Goal: Task Accomplishment & Management: Manage account settings

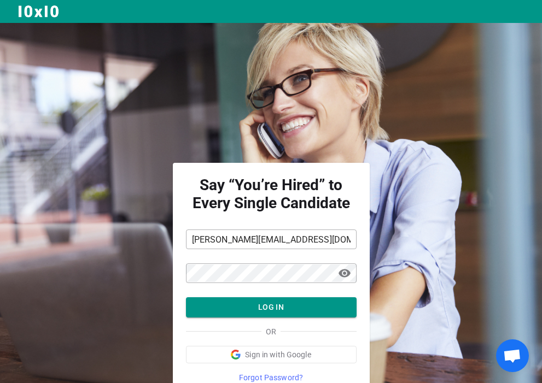
scroll to position [48, 0]
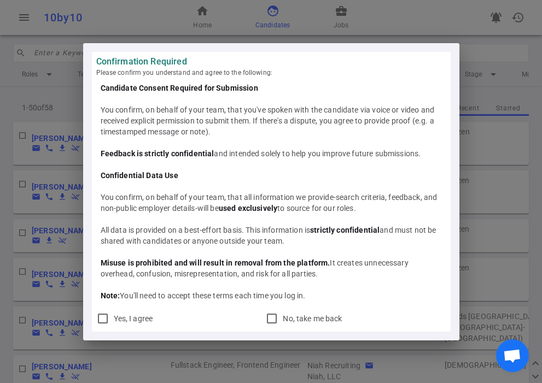
click at [48, 99] on div "Confirmation Required Please confirm you understand and agree to the following:…" at bounding box center [271, 191] width 542 height 383
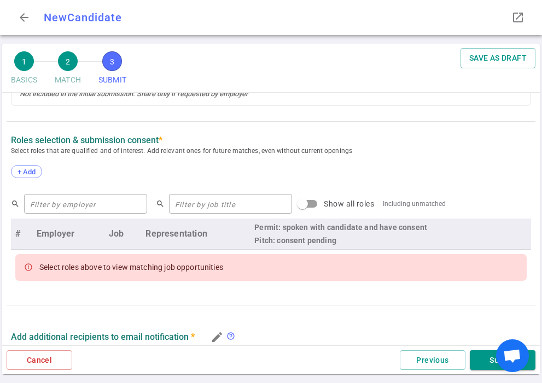
scroll to position [459, 0]
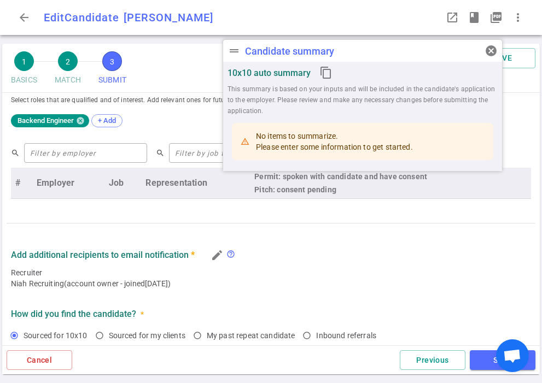
type textarea "He's not active in the market but he's always keeping his ears to the ground fo…"
radio input "true"
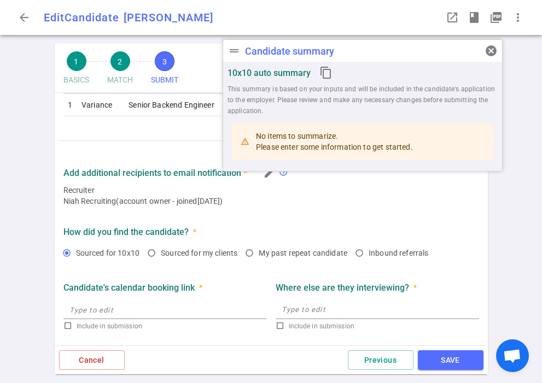
scroll to position [588, 0]
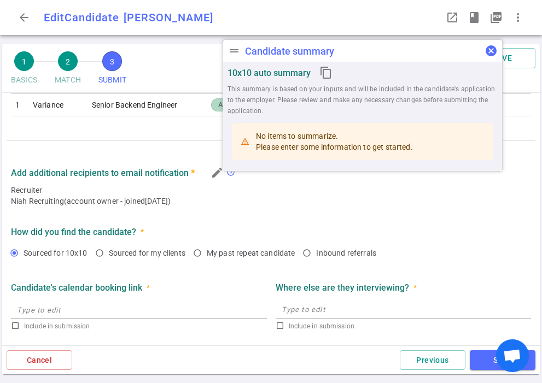
click at [494, 51] on span "cancel" at bounding box center [490, 50] width 13 height 13
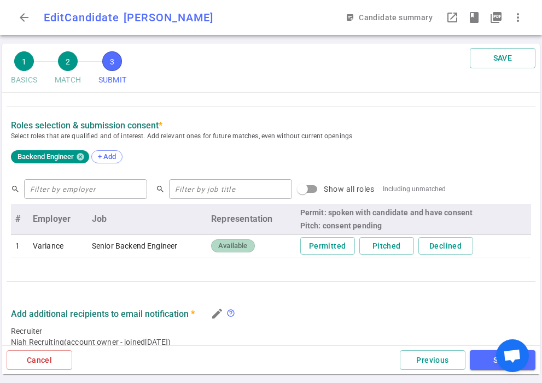
scroll to position [429, 0]
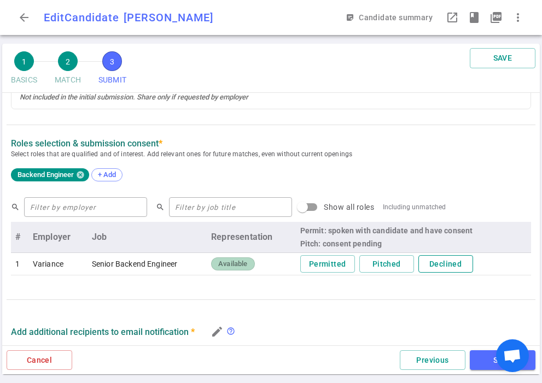
click at [439, 264] on button "Declined" at bounding box center [445, 264] width 55 height 18
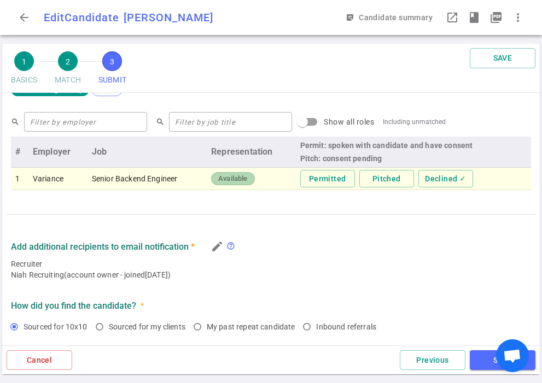
scroll to position [552, 0]
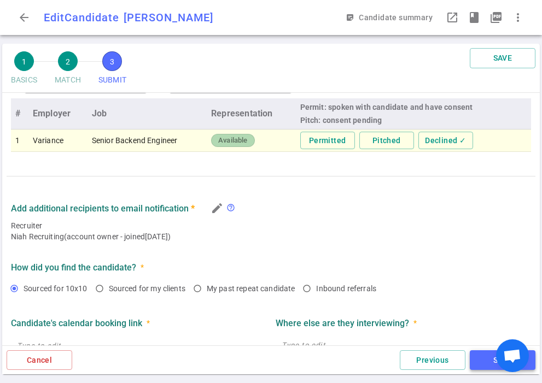
click at [478, 361] on button "SAVE" at bounding box center [503, 360] width 66 height 20
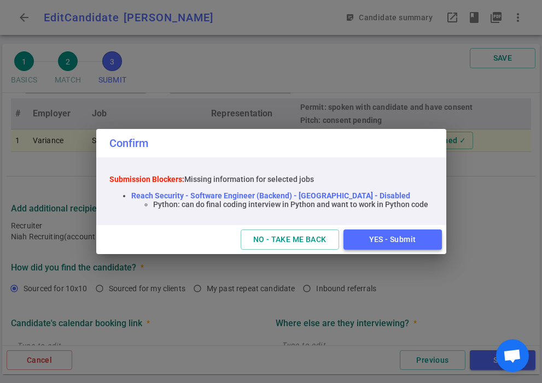
click at [388, 245] on button "YES - Submit" at bounding box center [392, 240] width 98 height 20
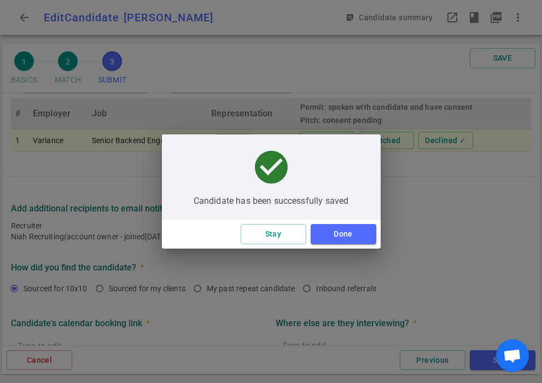
click at [220, 113] on div "check_circle Candidate has been successfully saved Stay Done" at bounding box center [271, 191] width 542 height 383
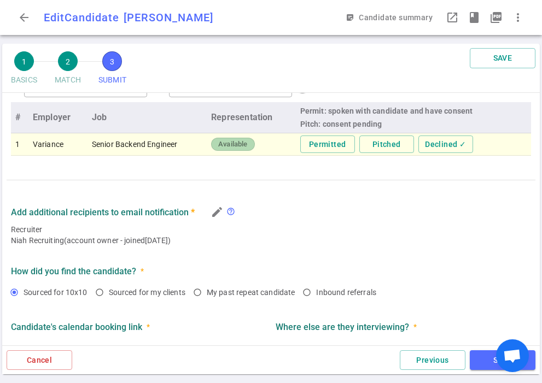
scroll to position [549, 0]
click at [485, 361] on button "SAVE" at bounding box center [503, 360] width 66 height 20
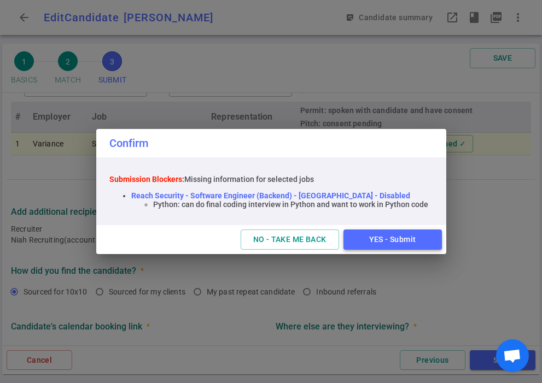
click at [394, 237] on button "YES - Submit" at bounding box center [392, 240] width 98 height 20
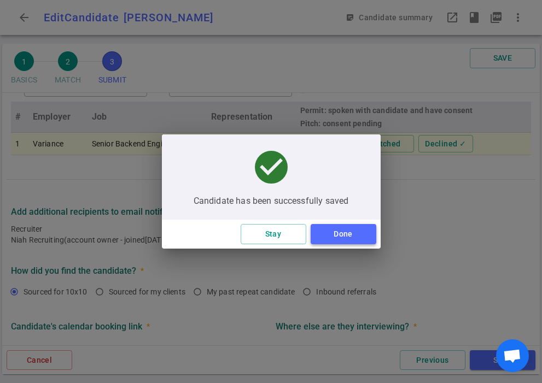
click at [349, 236] on button "Done" at bounding box center [343, 234] width 66 height 20
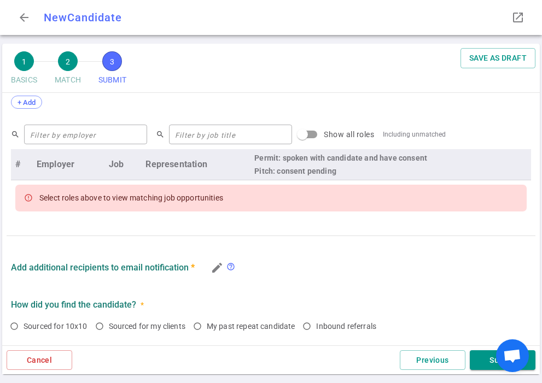
scroll to position [459, 0]
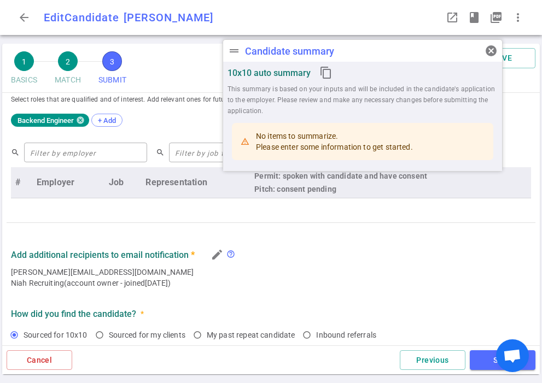
type textarea "Been meaning to become more active as things have slowed down at Splunk. Lookin…"
radio input "true"
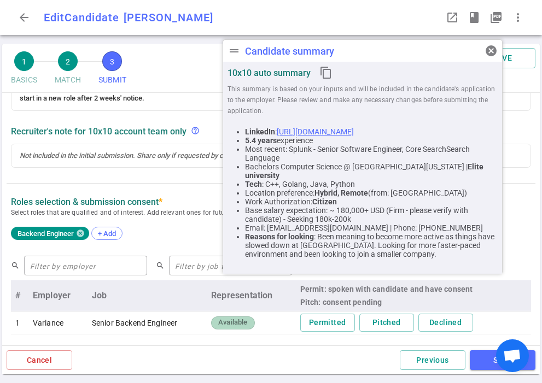
scroll to position [343, 0]
drag, startPoint x: 192, startPoint y: 19, endPoint x: 128, endPoint y: 16, distance: 64.6
click at [128, 16] on div "Edit Candidate Haaris Khan HK" at bounding box center [131, 17] width 174 height 13
copy span "Haaris Khan"
click at [161, 75] on div "1 BASICS 2 MATCH 3 SUBMIT SAVE" at bounding box center [270, 68] width 537 height 49
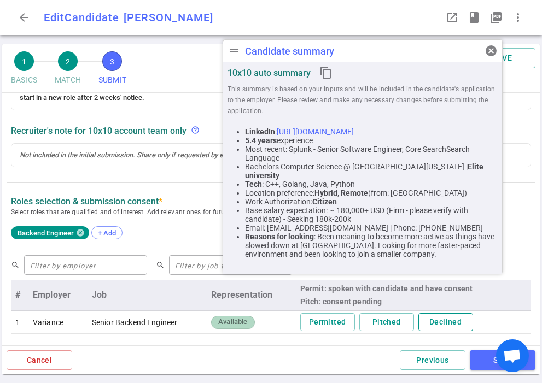
click at [441, 313] on button "Declined" at bounding box center [445, 322] width 55 height 18
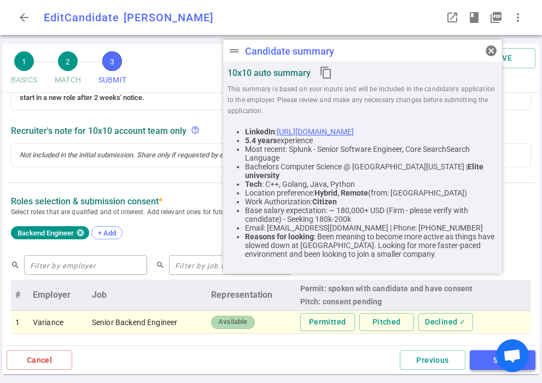
click at [490, 363] on button "SAVE" at bounding box center [503, 360] width 66 height 20
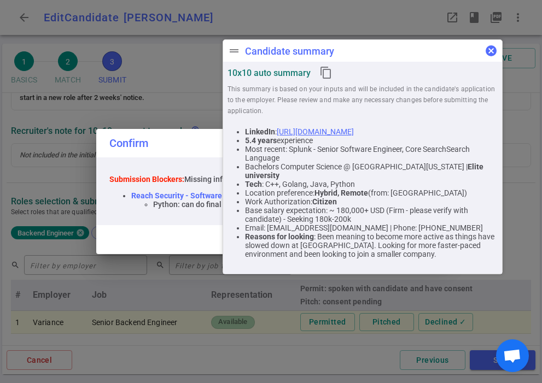
click at [494, 50] on span "cancel" at bounding box center [490, 50] width 13 height 13
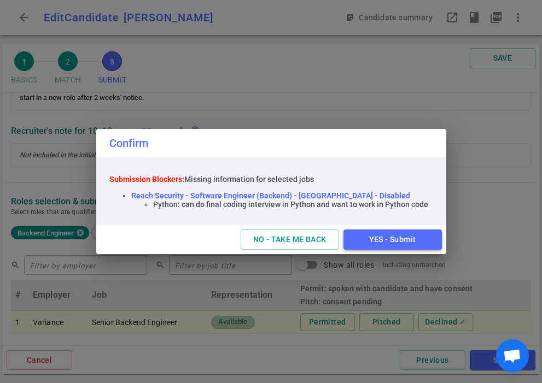
click at [404, 243] on button "YES - Submit" at bounding box center [392, 240] width 98 height 20
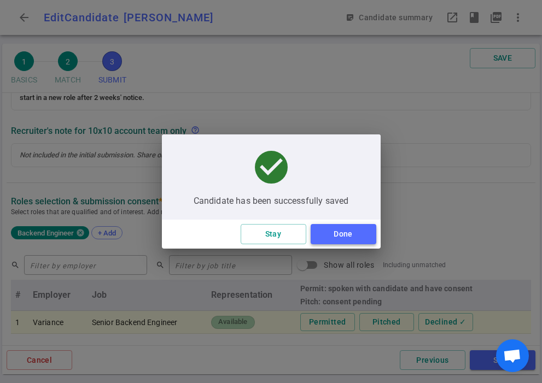
click at [339, 230] on button "Done" at bounding box center [343, 234] width 66 height 20
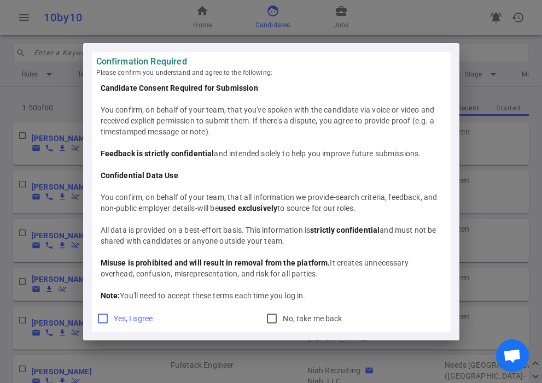
click at [123, 317] on span "Yes, I agree" at bounding box center [133, 318] width 39 height 9
click at [109, 317] on input "Yes, I agree" at bounding box center [102, 318] width 13 height 13
checkbox input "true"
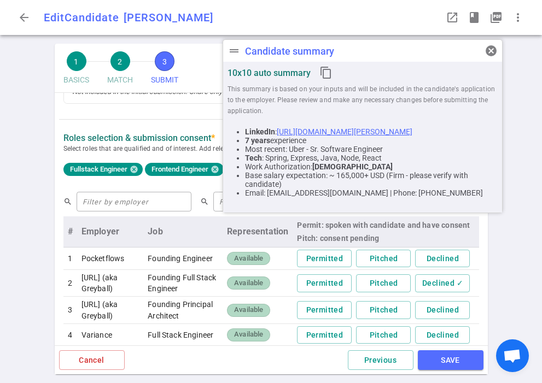
scroll to position [553, 0]
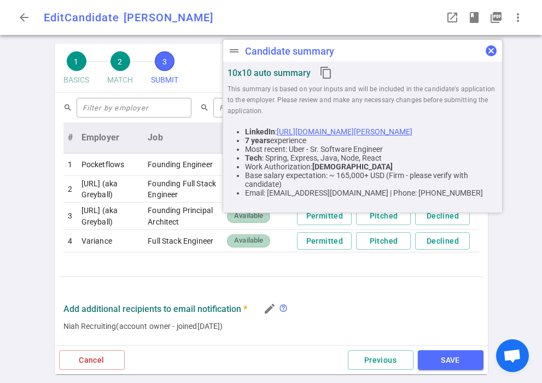
click at [491, 50] on span "cancel" at bounding box center [490, 50] width 13 height 13
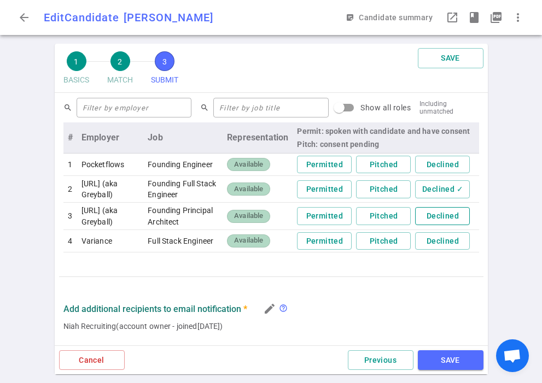
click at [447, 222] on button "Declined" at bounding box center [442, 216] width 55 height 18
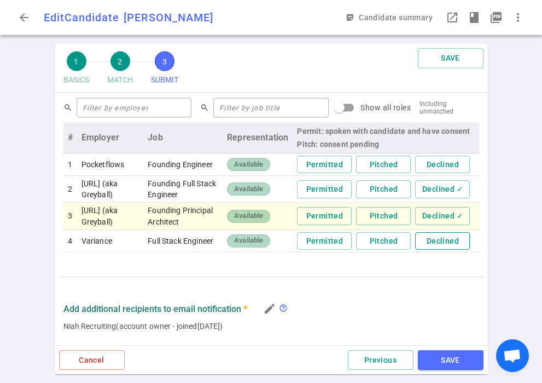
click at [450, 250] on button "Declined" at bounding box center [442, 241] width 55 height 18
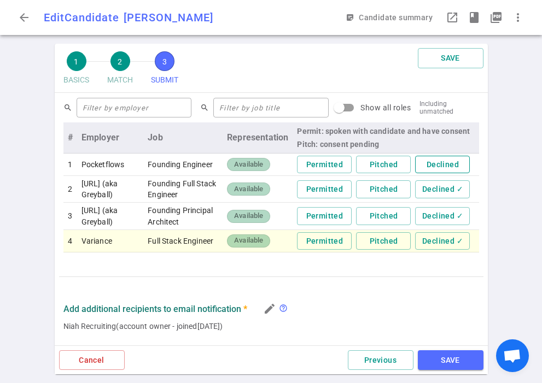
click at [444, 161] on button "Declined" at bounding box center [442, 165] width 55 height 18
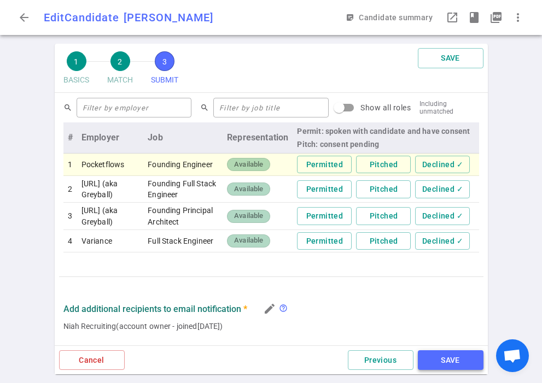
click at [450, 362] on button "SAVE" at bounding box center [451, 360] width 66 height 20
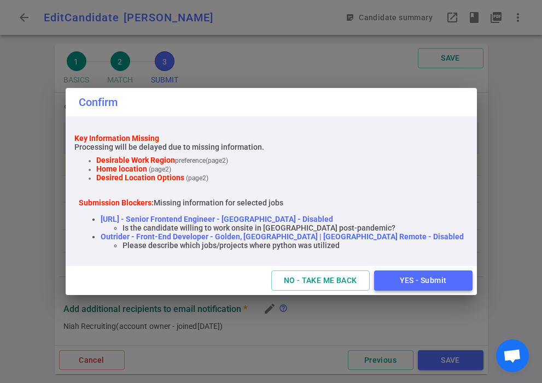
click at [399, 285] on button "YES - Submit" at bounding box center [423, 281] width 98 height 20
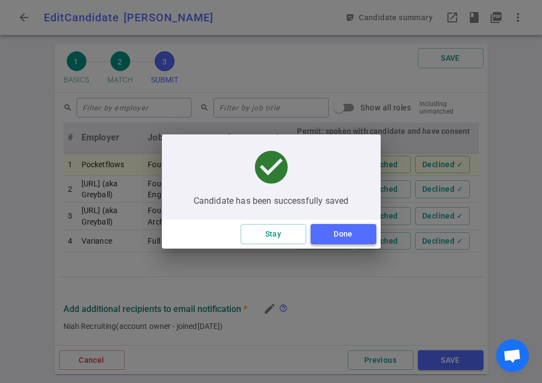
click at [353, 241] on button "Done" at bounding box center [343, 234] width 66 height 20
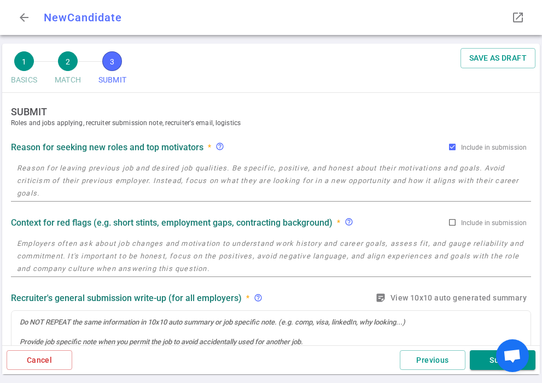
radio input "true"
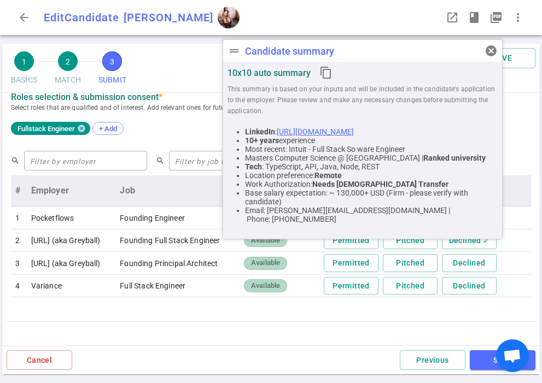
scroll to position [459, 0]
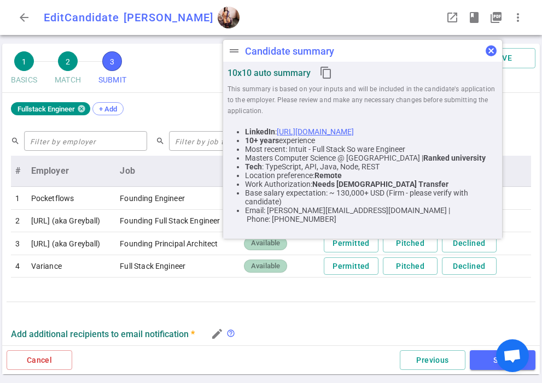
click at [486, 46] on span "cancel" at bounding box center [490, 50] width 13 height 13
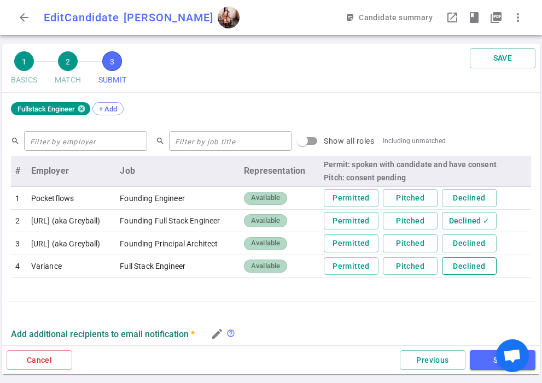
click at [473, 265] on button "Declined" at bounding box center [469, 266] width 55 height 18
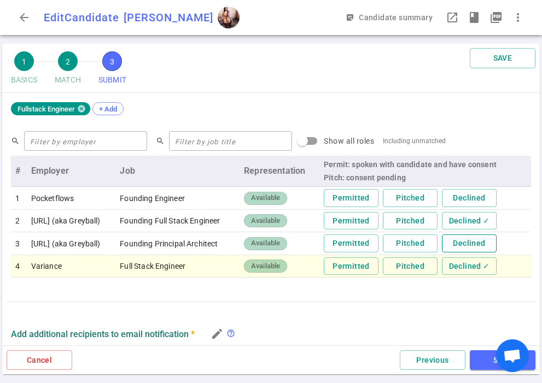
click at [475, 244] on button "Declined" at bounding box center [469, 243] width 55 height 18
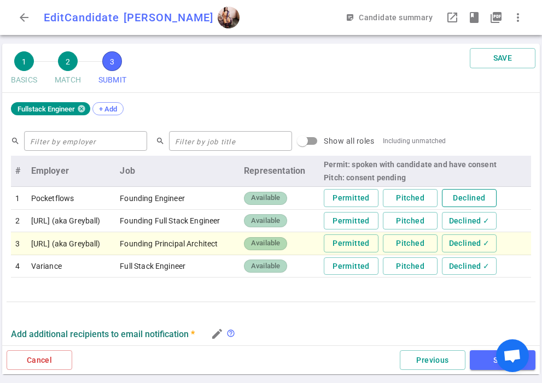
click at [478, 197] on button "Declined" at bounding box center [469, 198] width 55 height 18
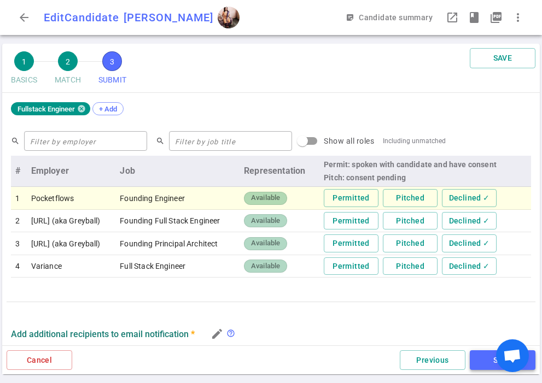
click at [480, 360] on button "SAVE" at bounding box center [503, 360] width 66 height 20
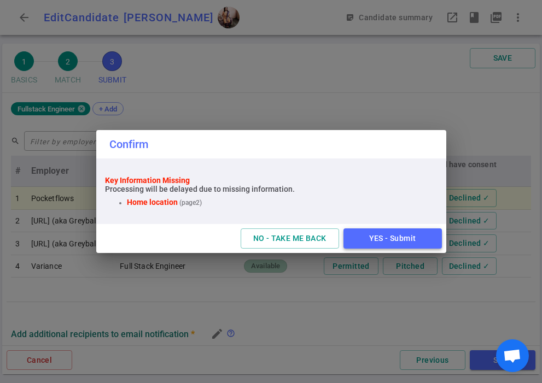
click at [390, 237] on button "YES - Submit" at bounding box center [392, 238] width 98 height 20
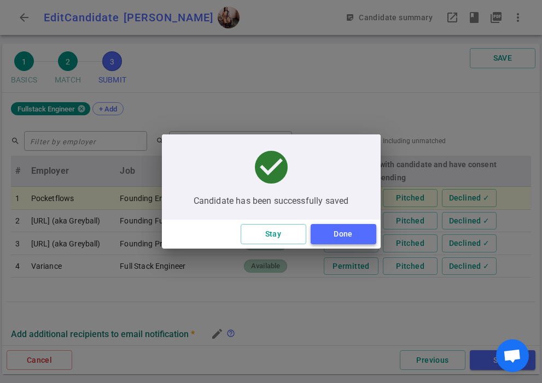
click at [364, 242] on button "Done" at bounding box center [343, 234] width 66 height 20
